Goal: Use online tool/utility: Utilize a website feature to perform a specific function

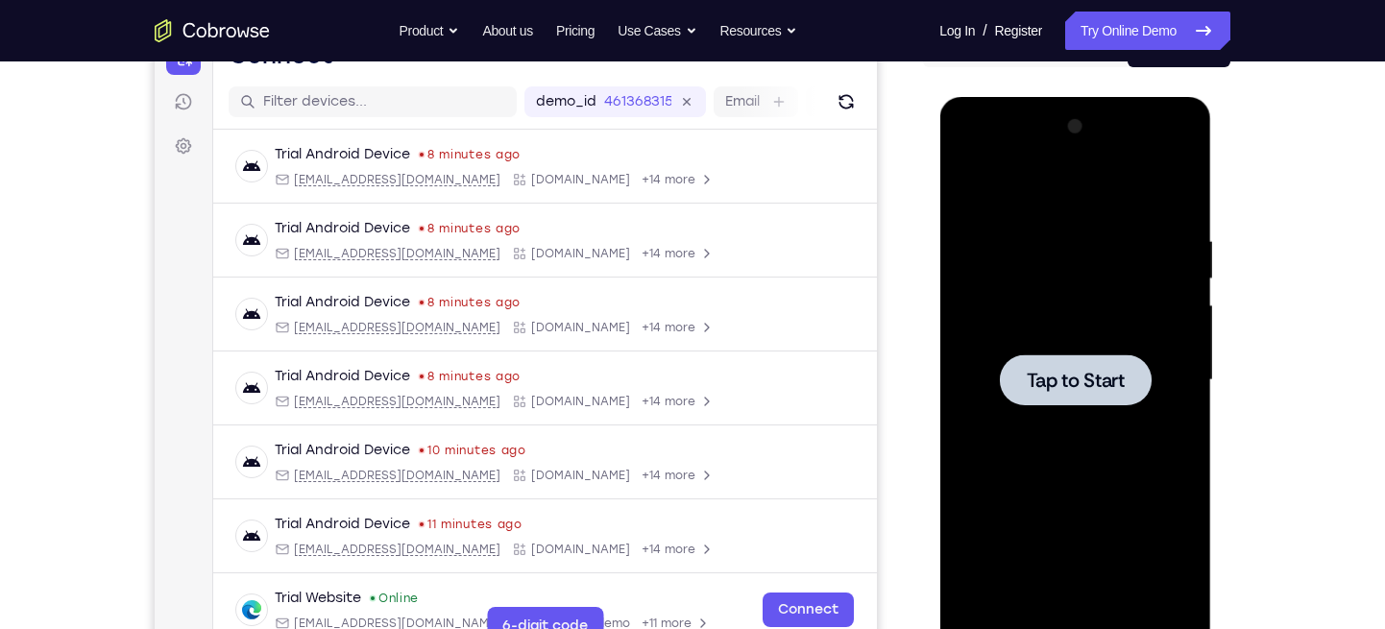
click at [1086, 371] on span "Tap to Start" at bounding box center [1075, 380] width 98 height 19
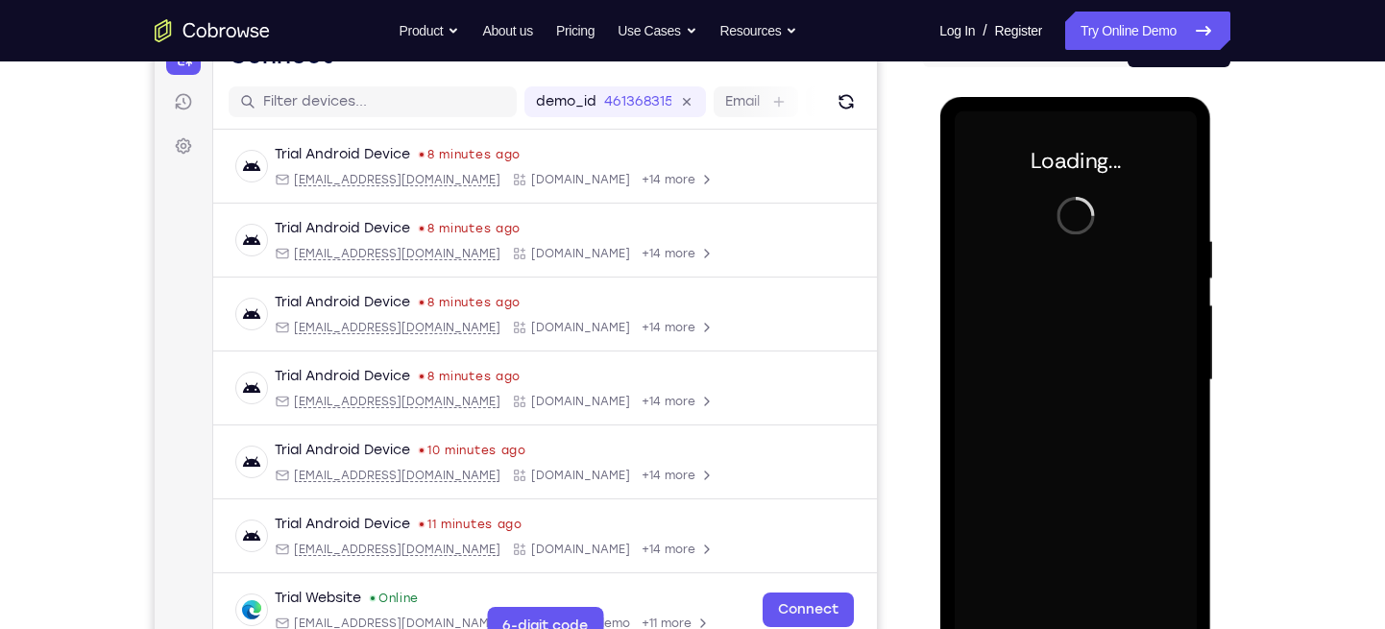
scroll to position [242, 0]
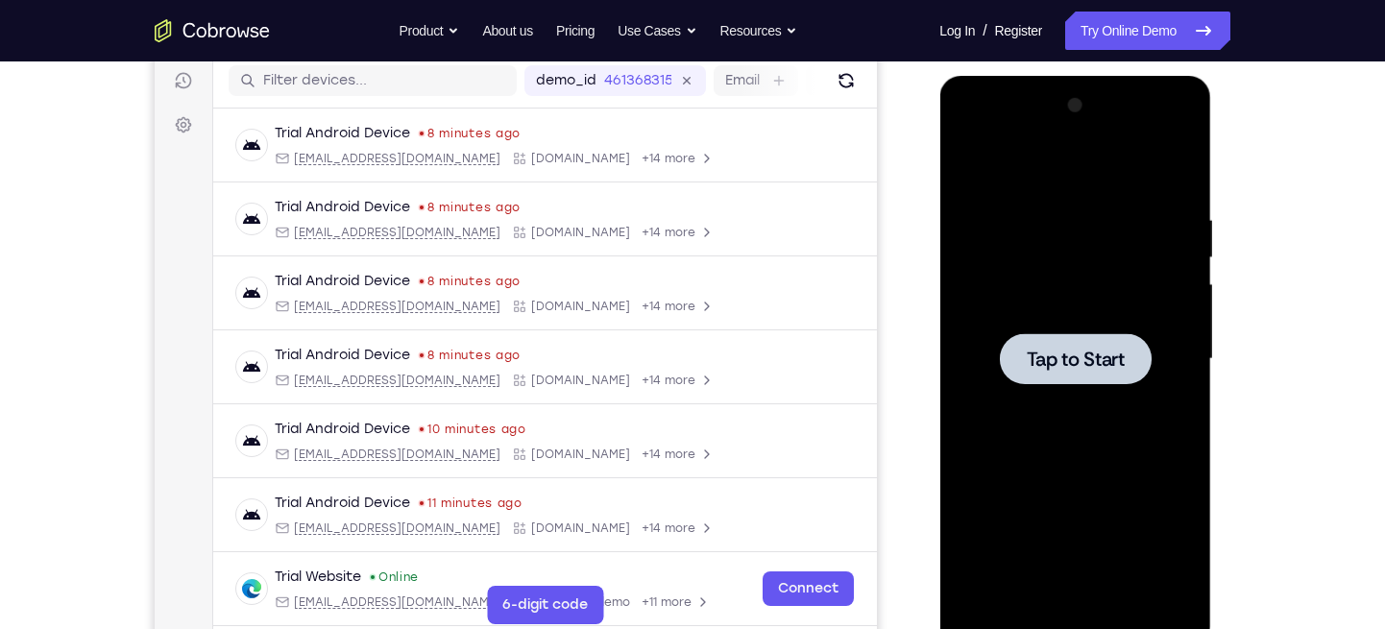
click at [1068, 339] on div at bounding box center [1075, 358] width 152 height 51
click at [1085, 364] on span "Tap to Start" at bounding box center [1075, 359] width 98 height 19
click at [1057, 374] on div at bounding box center [1075, 358] width 152 height 51
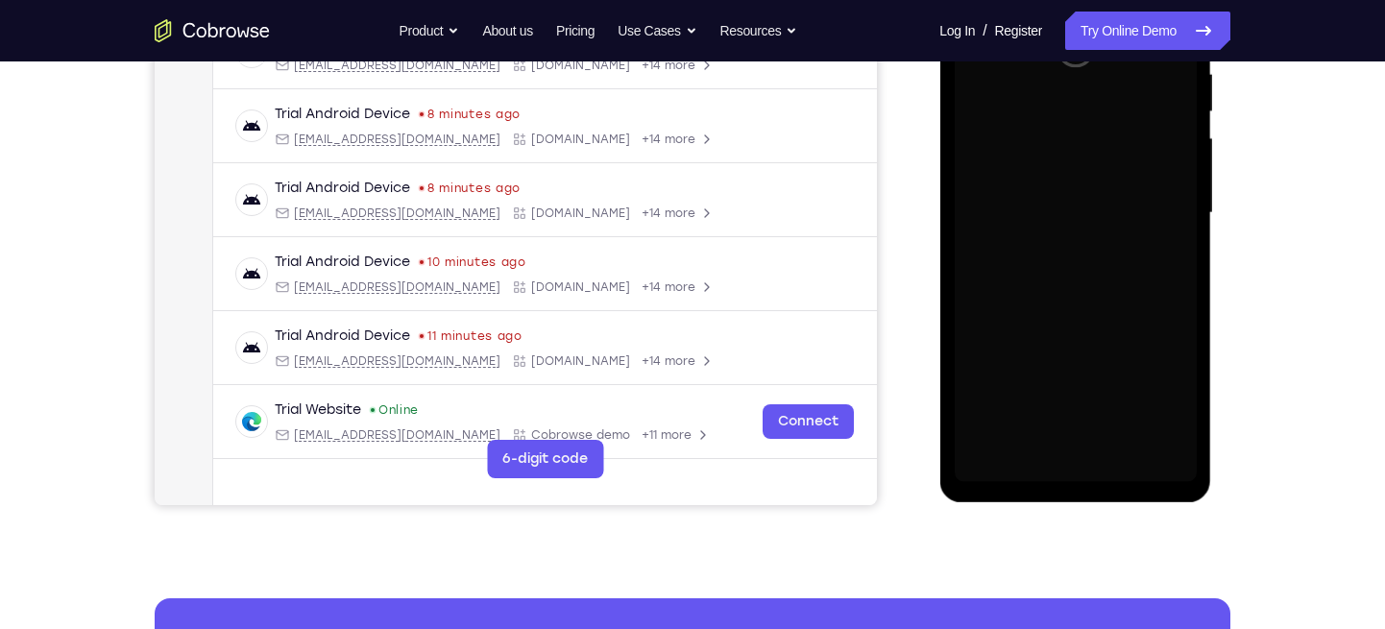
scroll to position [400, 0]
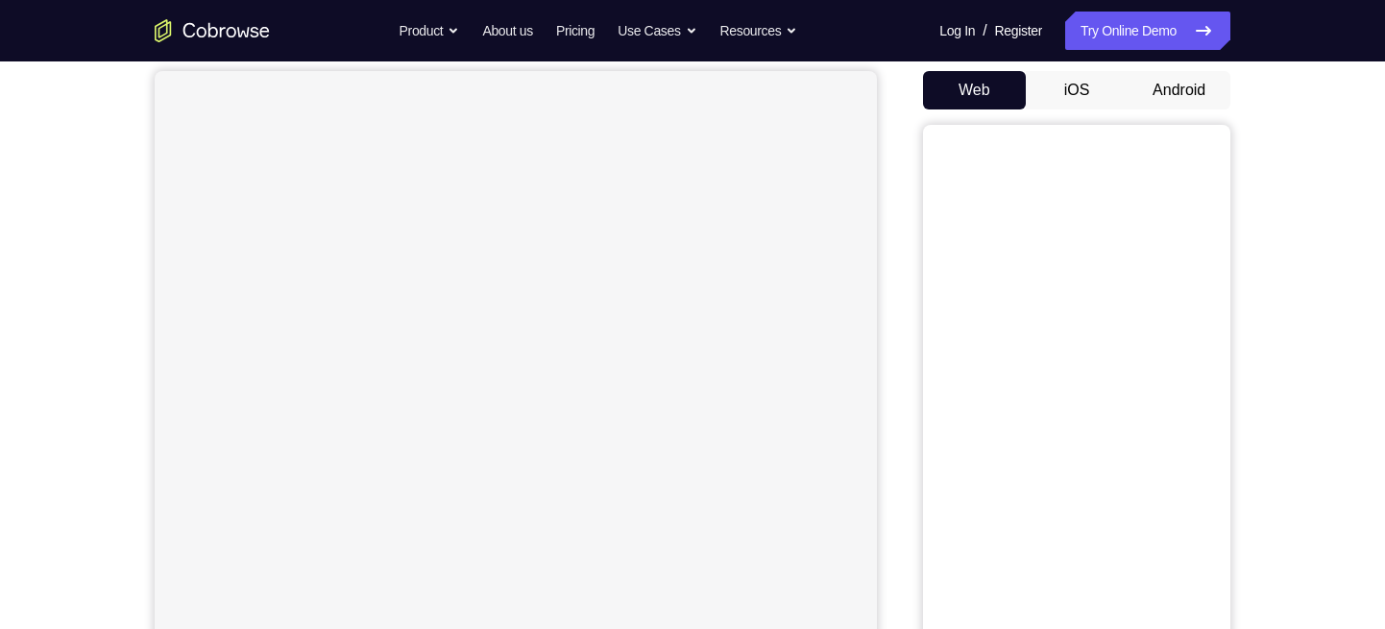
scroll to position [164, 0]
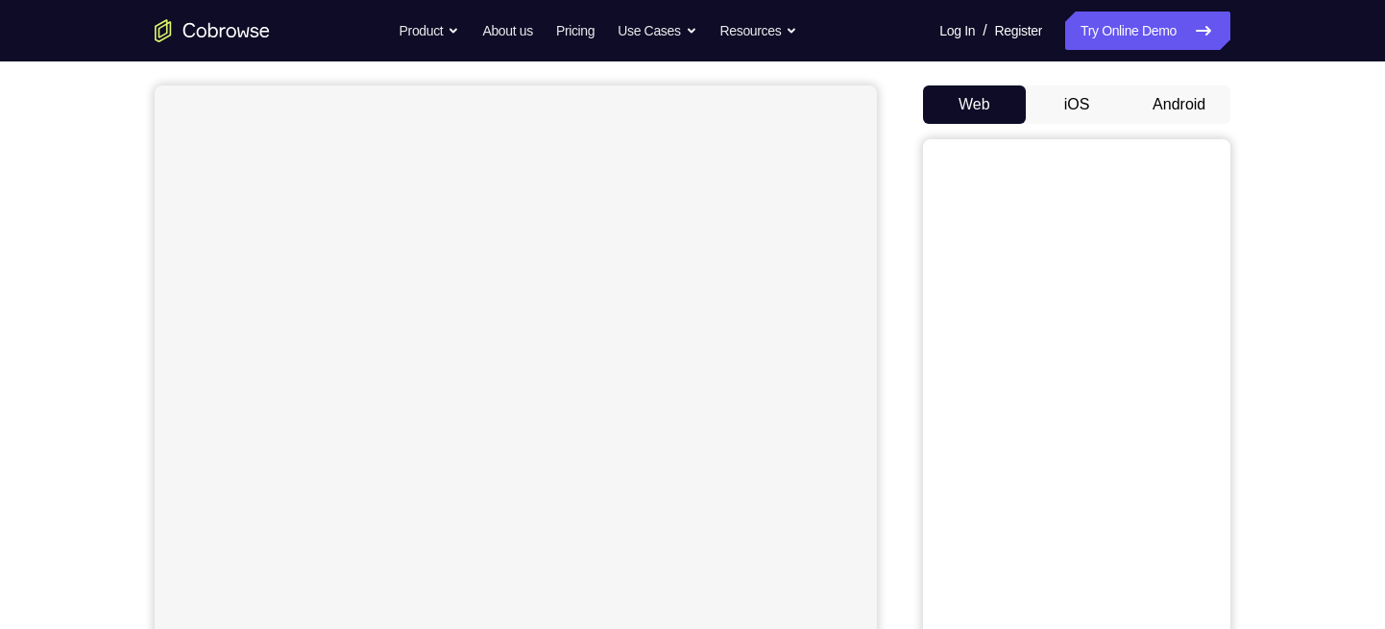
click at [1154, 100] on button "Android" at bounding box center [1179, 104] width 103 height 38
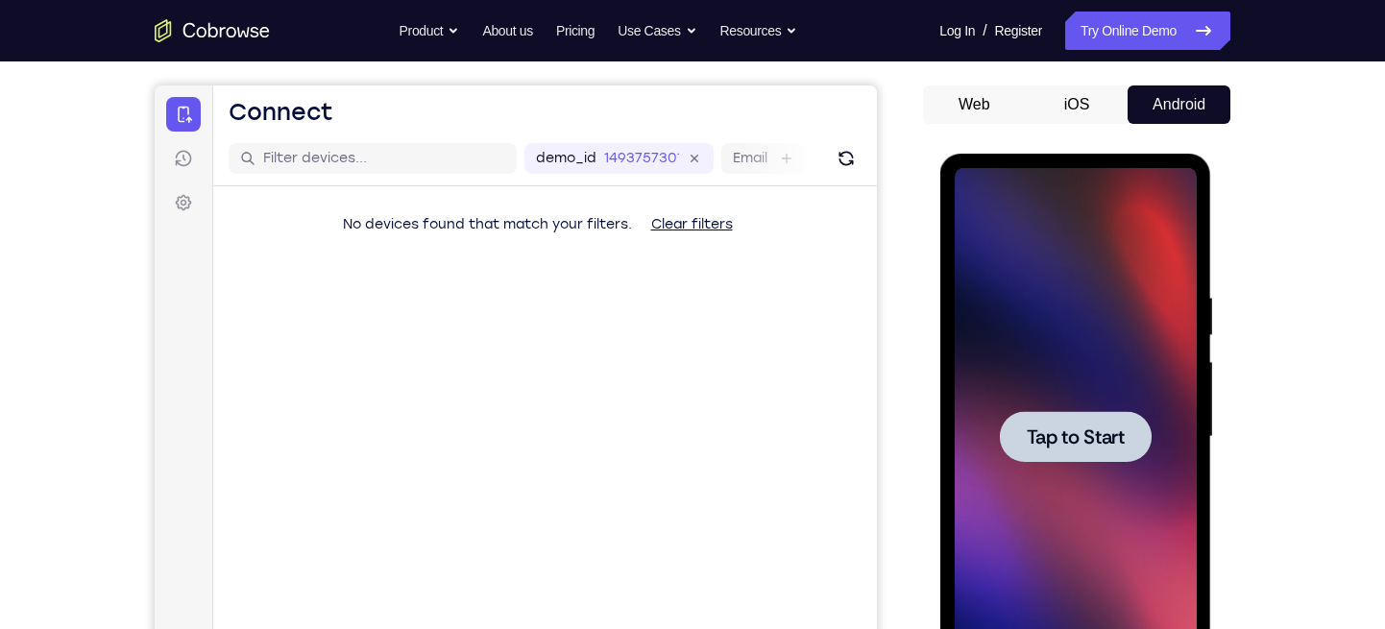
scroll to position [0, 0]
click at [1066, 427] on span "Tap to Start" at bounding box center [1075, 436] width 98 height 19
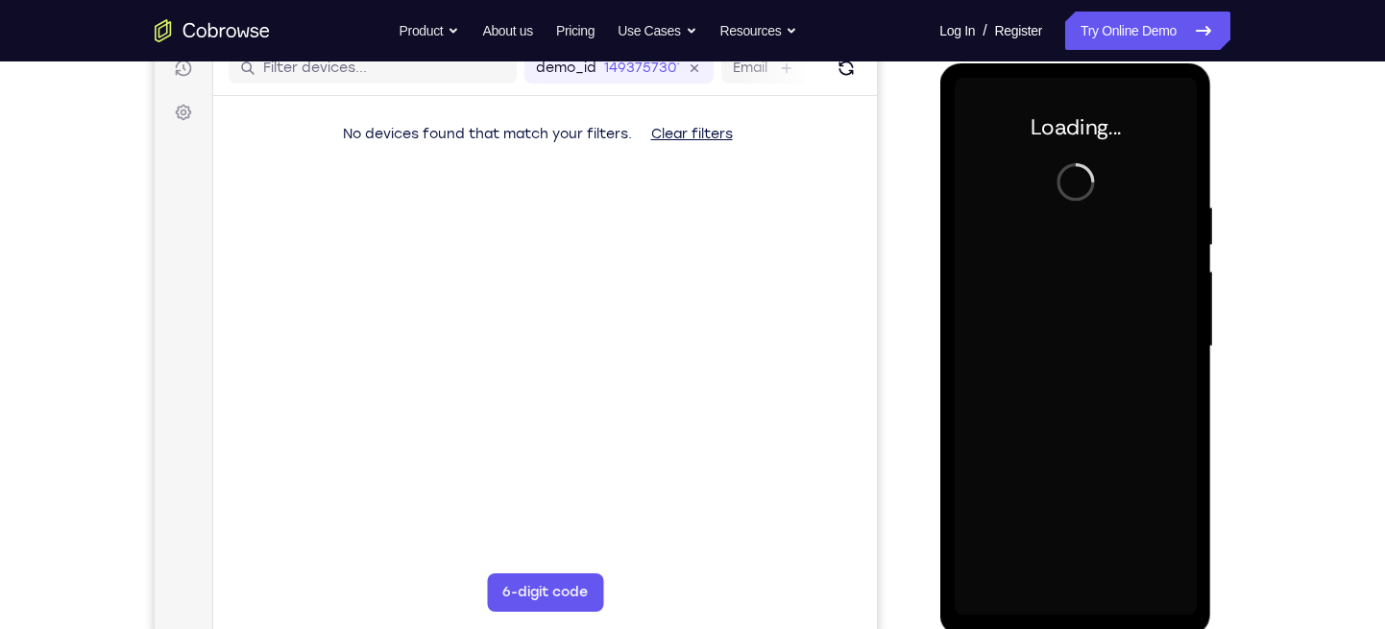
scroll to position [255, 0]
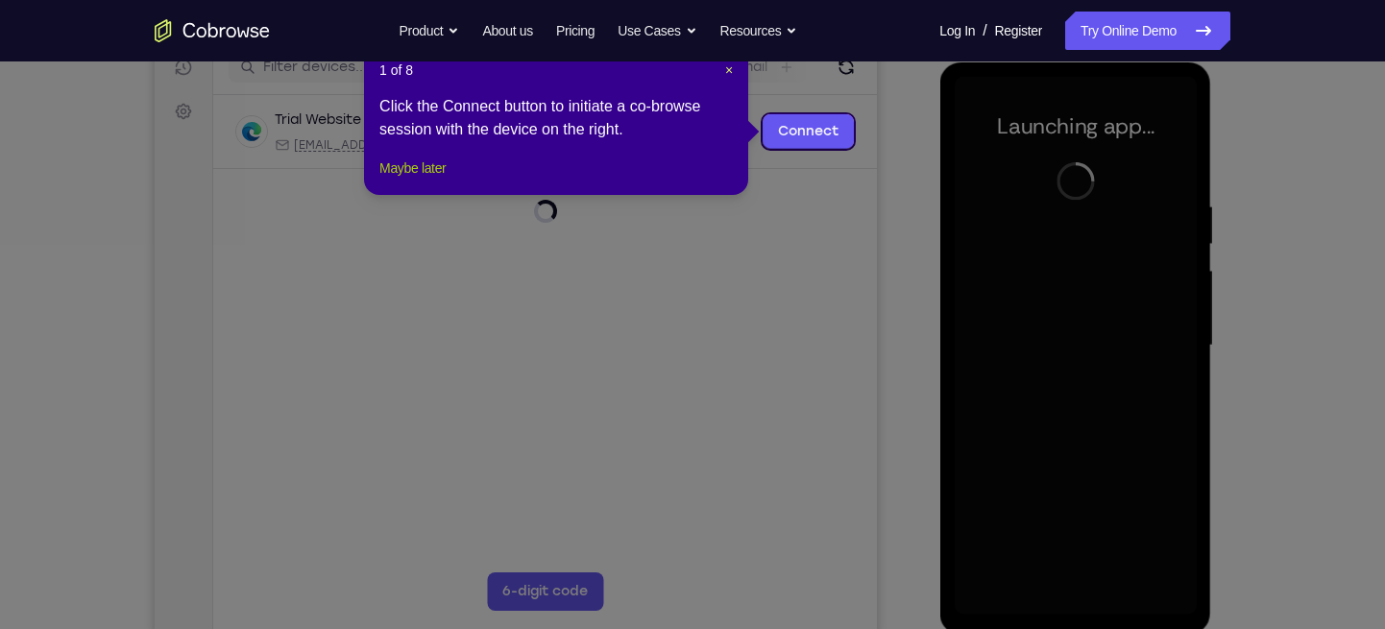
click at [425, 180] on button "Maybe later" at bounding box center [412, 168] width 66 height 23
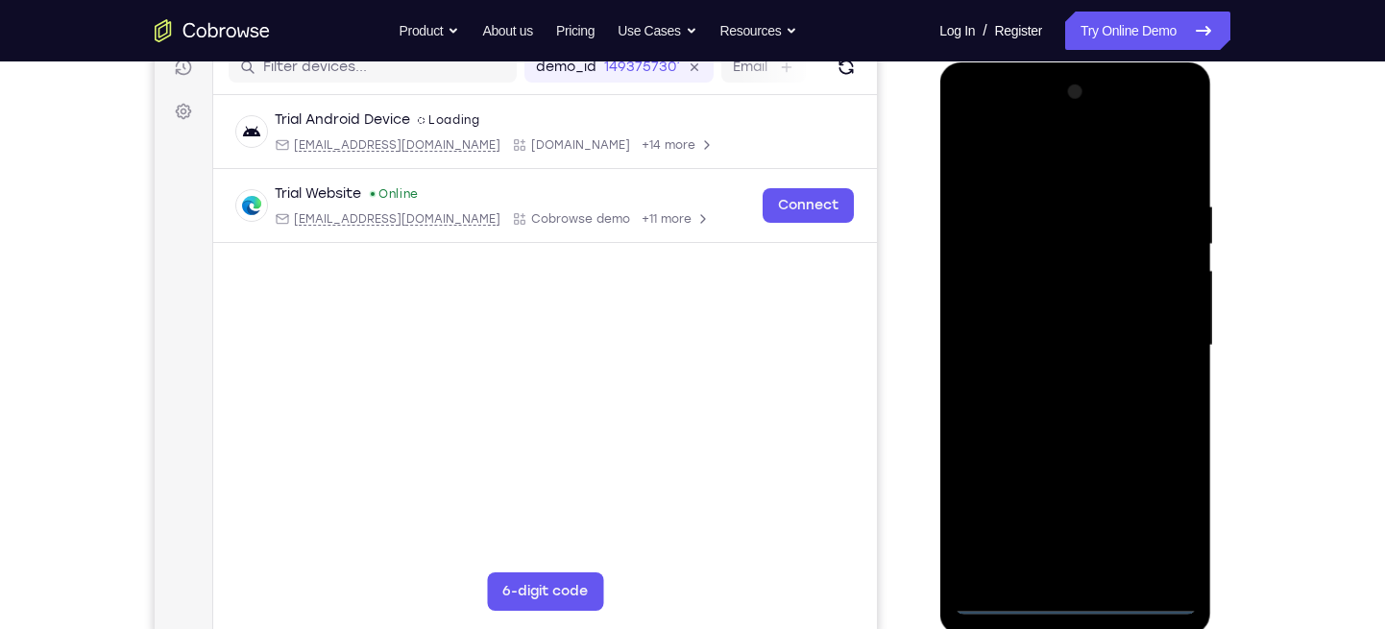
click at [1072, 598] on div at bounding box center [1075, 346] width 242 height 538
click at [1150, 521] on div at bounding box center [1075, 346] width 242 height 538
click at [1101, 158] on div at bounding box center [1075, 346] width 242 height 538
click at [1149, 340] on div at bounding box center [1075, 346] width 242 height 538
click at [1049, 378] on div at bounding box center [1075, 346] width 242 height 538
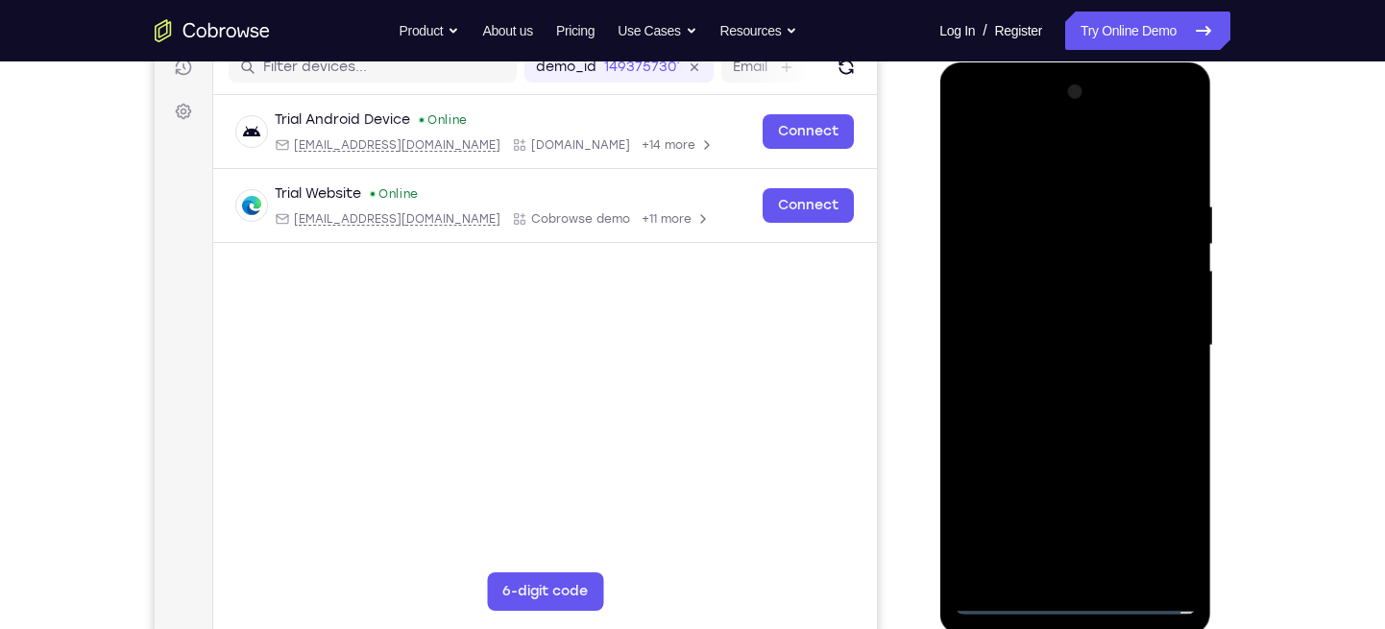
click at [1058, 315] on div at bounding box center [1075, 346] width 242 height 538
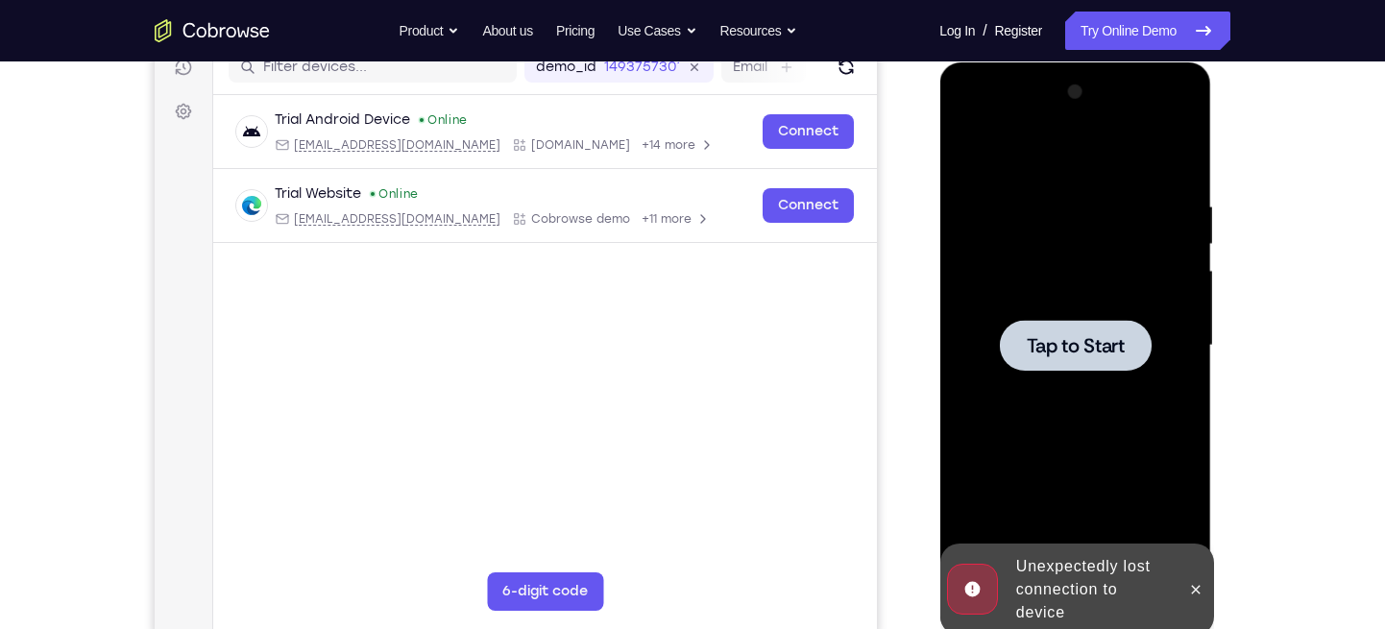
click at [1050, 296] on div at bounding box center [1075, 346] width 242 height 538
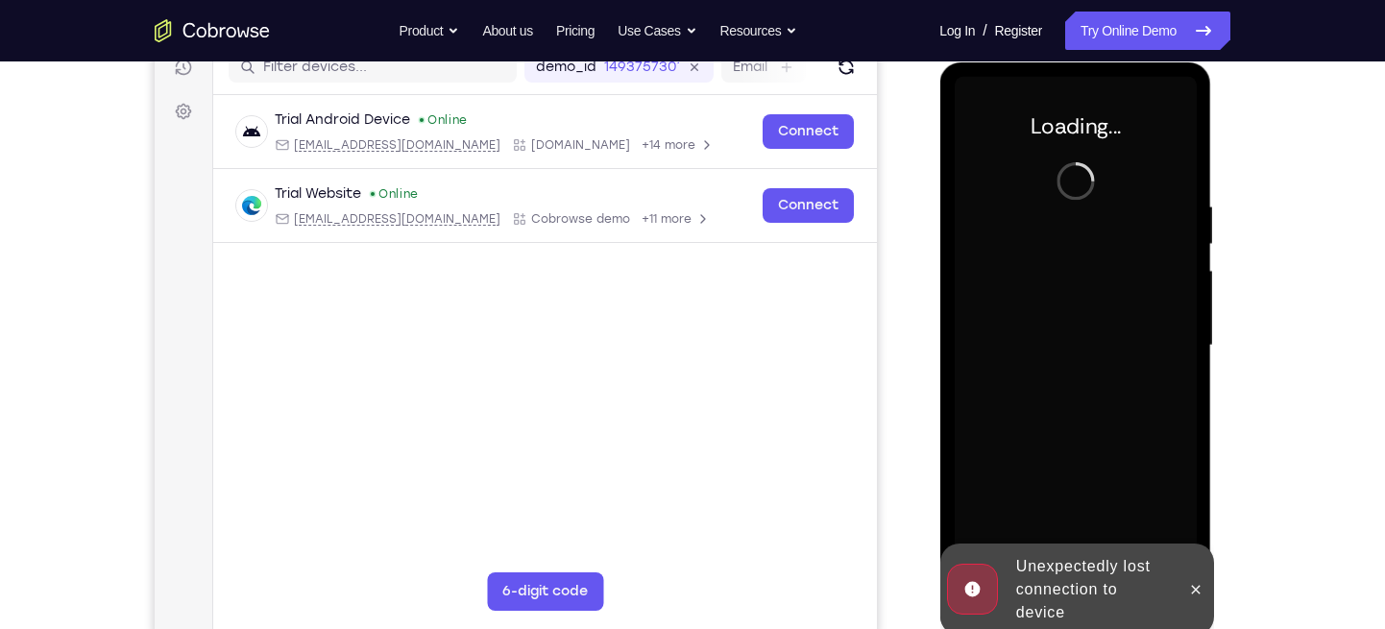
click at [1050, 296] on div at bounding box center [1075, 346] width 242 height 538
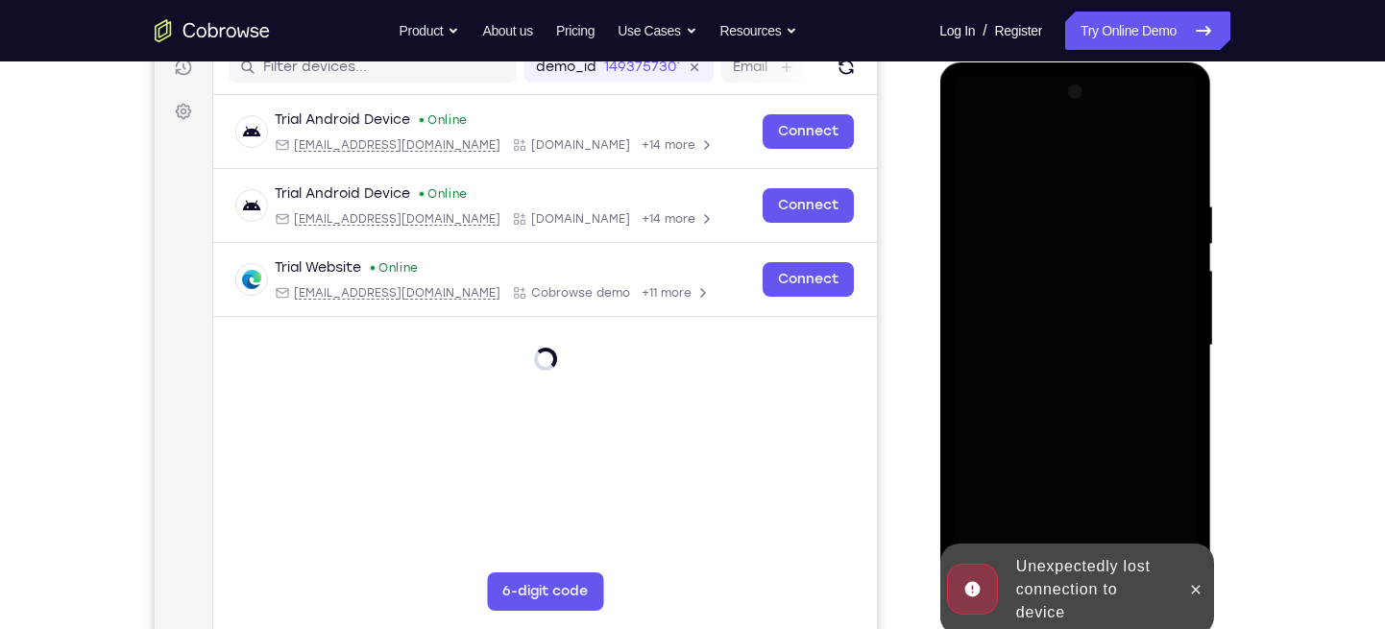
click at [1050, 420] on div at bounding box center [1075, 346] width 242 height 538
click at [1184, 588] on button at bounding box center [1194, 589] width 31 height 31
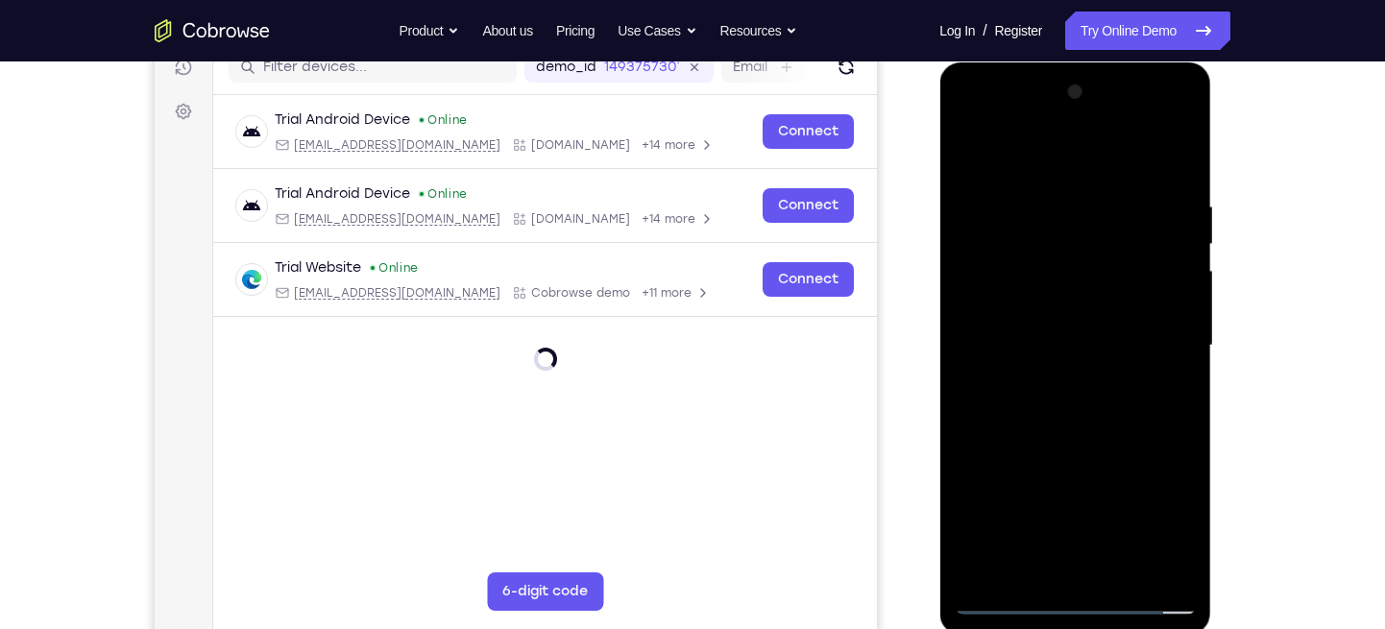
click at [1058, 600] on div at bounding box center [1075, 346] width 242 height 538
click at [1080, 597] on div at bounding box center [1075, 346] width 242 height 538
